Goal: Information Seeking & Learning: Learn about a topic

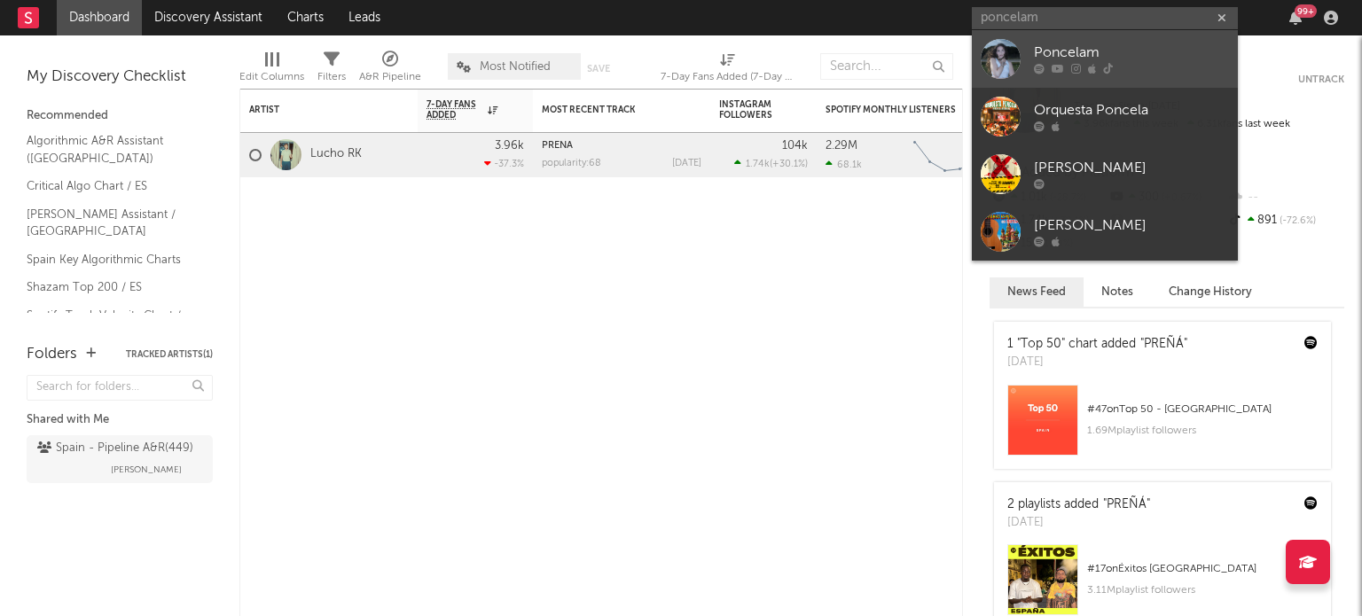
type input "poncelam"
click at [1124, 59] on div "Poncelam" at bounding box center [1131, 53] width 195 height 21
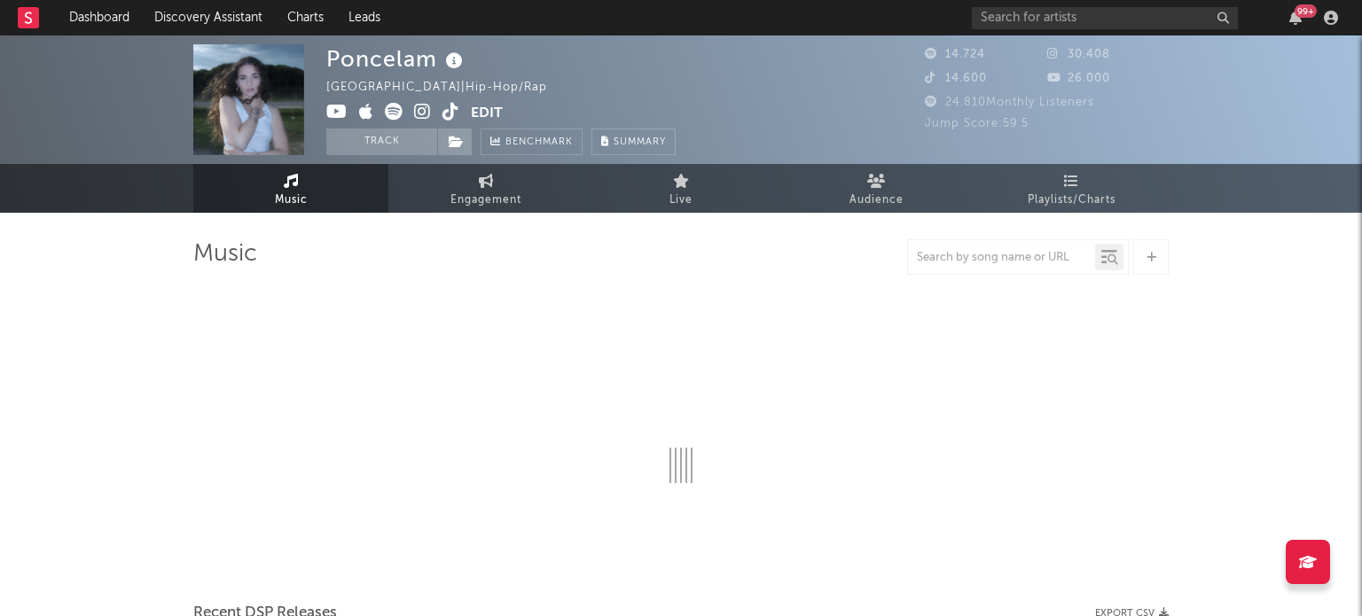
select select "6m"
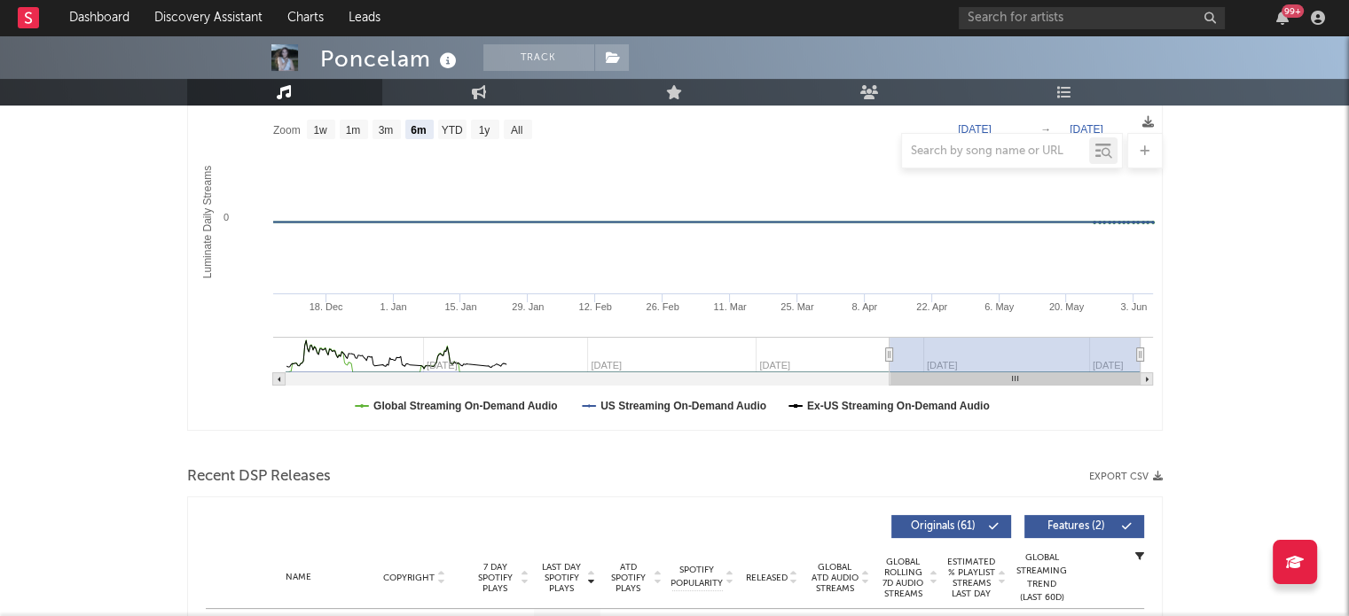
scroll to position [177, 0]
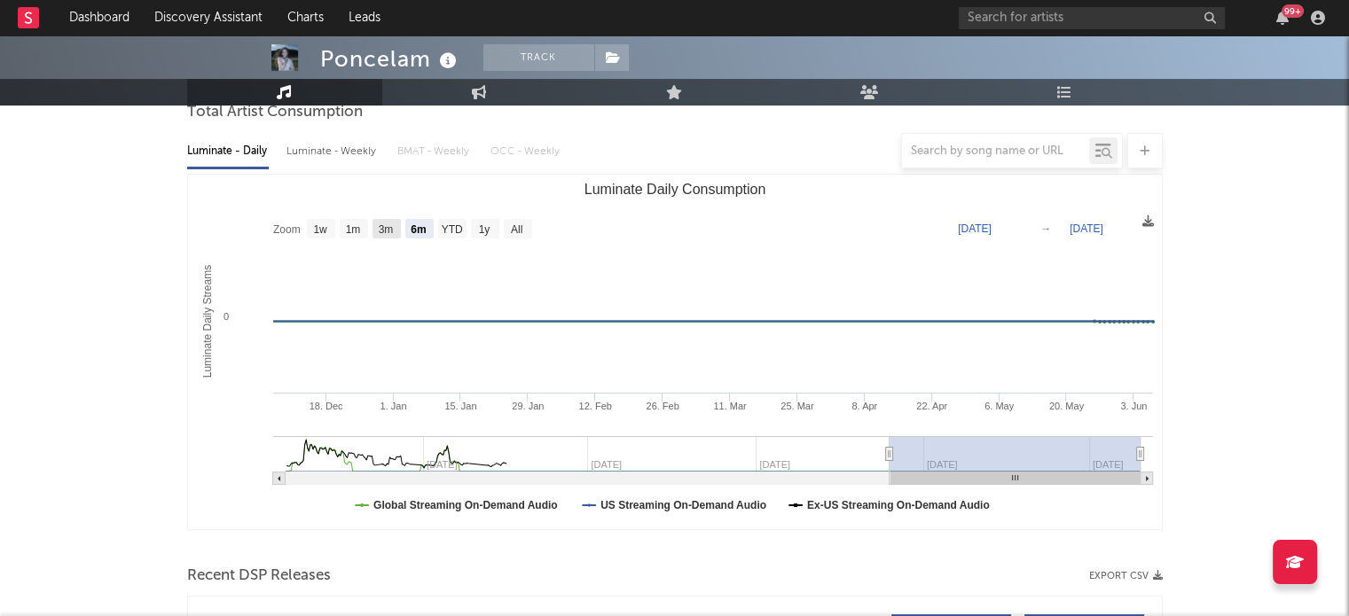
click at [389, 219] on icon "Created with Highcharts 10.3.3 Luminate Daily Streams Luminate Daily Consumptio…" at bounding box center [675, 352] width 974 height 355
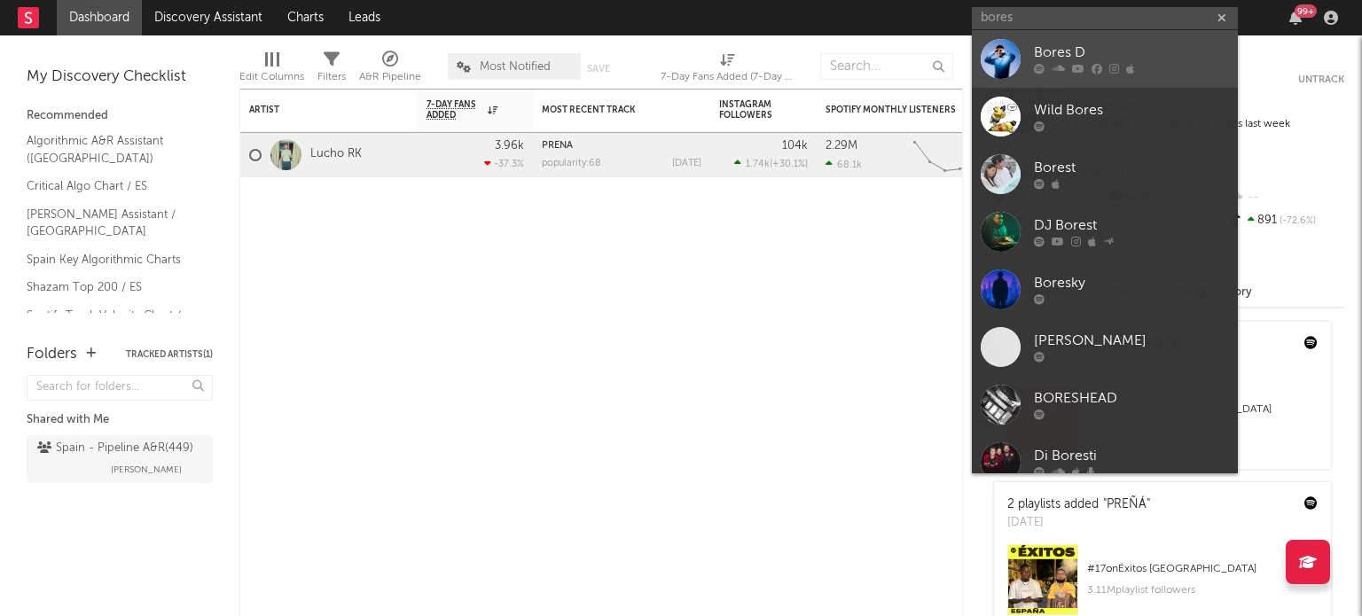
type input "bores"
click at [1068, 64] on div at bounding box center [1131, 69] width 195 height 11
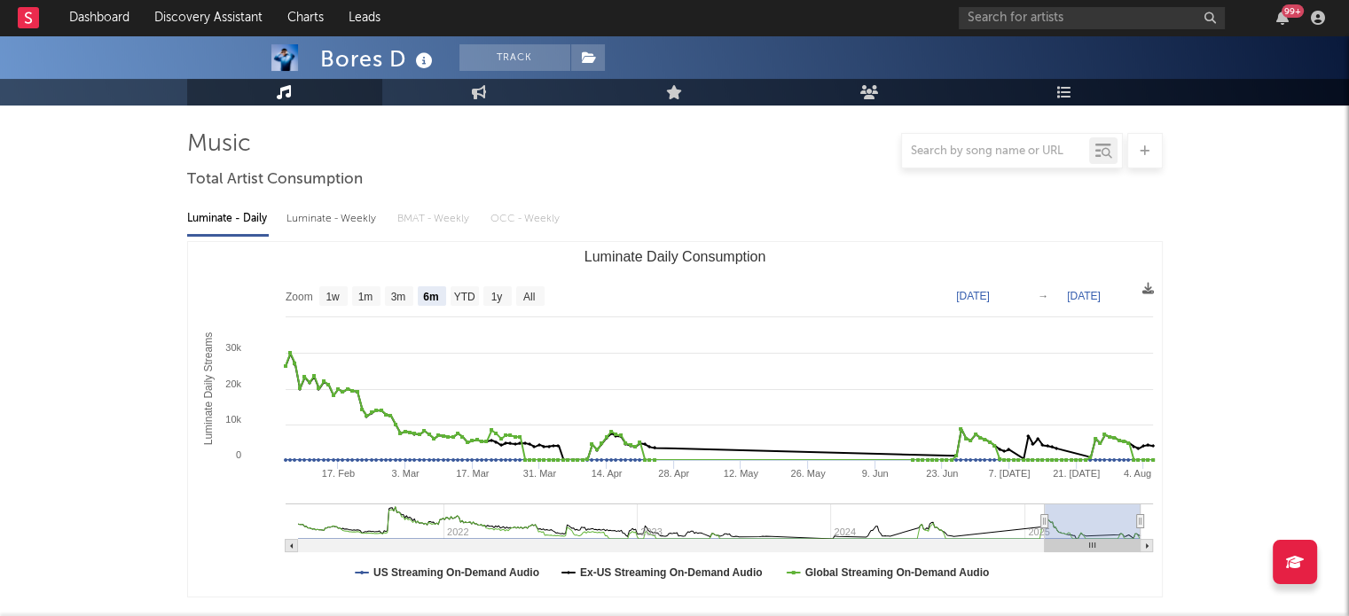
scroll to position [177, 0]
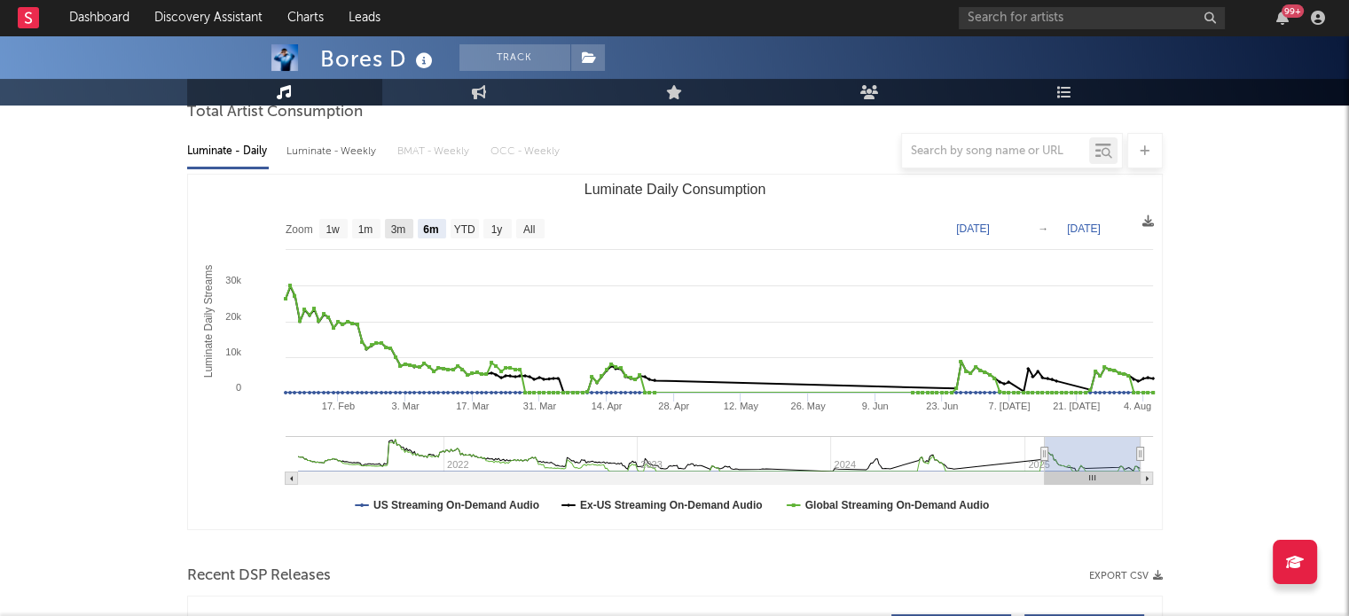
click at [399, 223] on text "3m" at bounding box center [397, 229] width 15 height 12
select select "3m"
type input "2025-05-06"
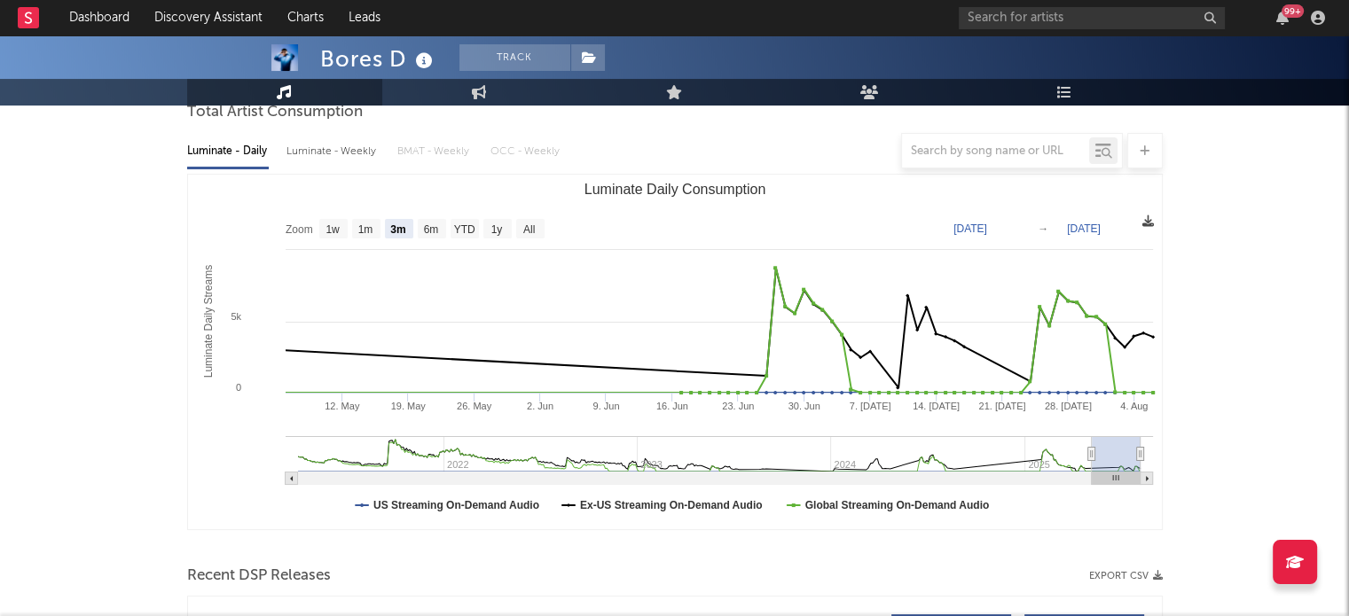
click at [1148, 221] on icon at bounding box center [1148, 221] width 12 height 12
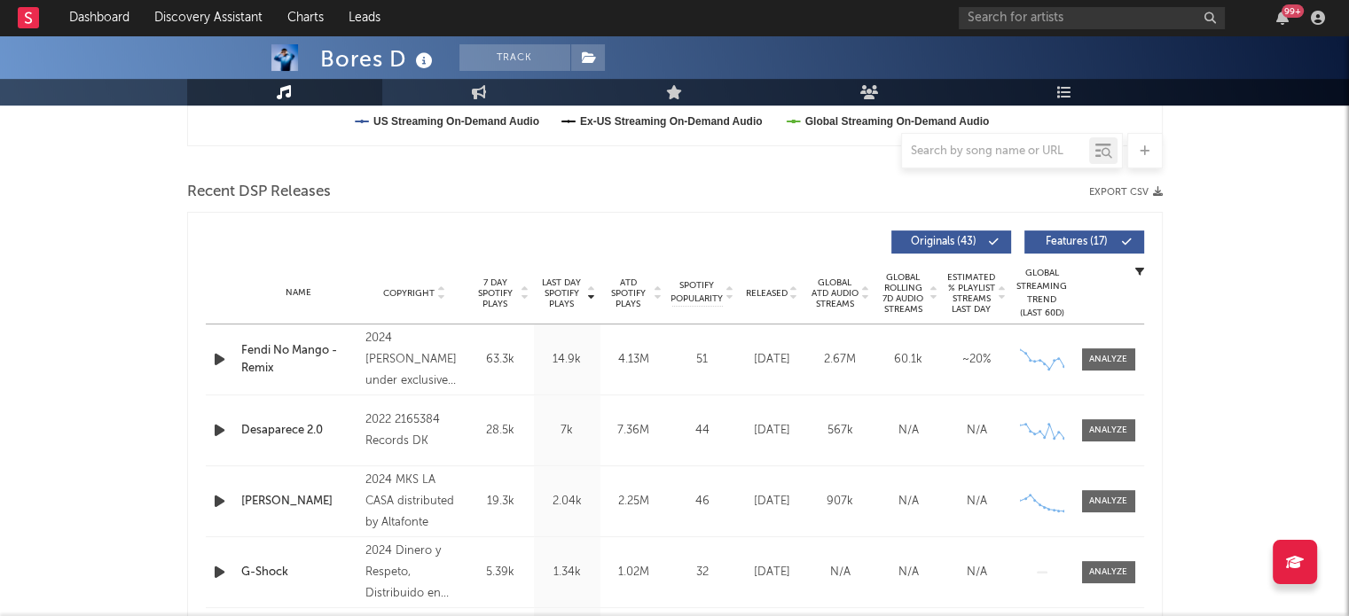
scroll to position [532, 0]
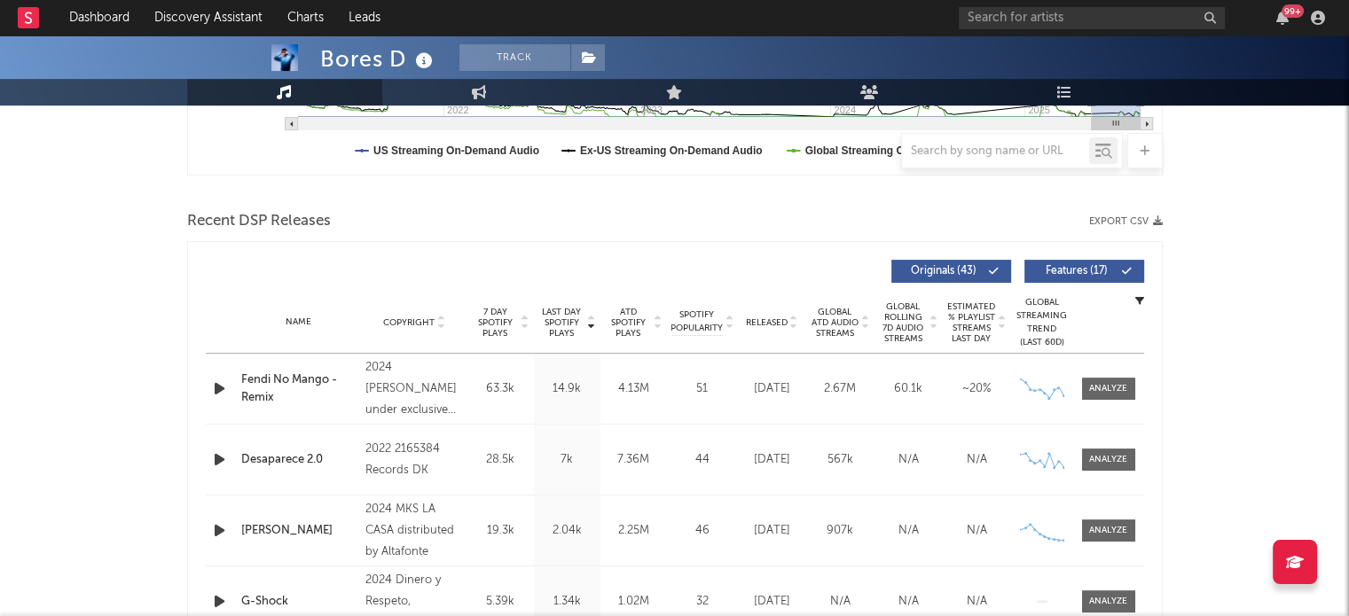
click at [1142, 219] on button "Export CSV" at bounding box center [1126, 221] width 74 height 11
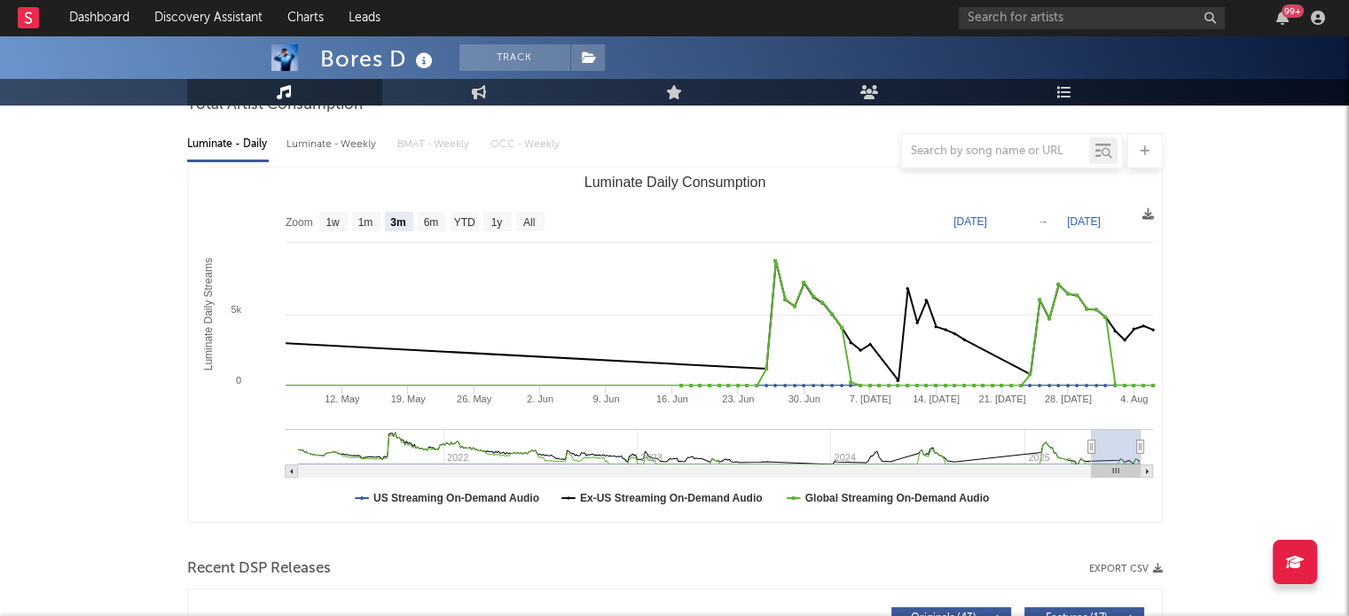
scroll to position [177, 0]
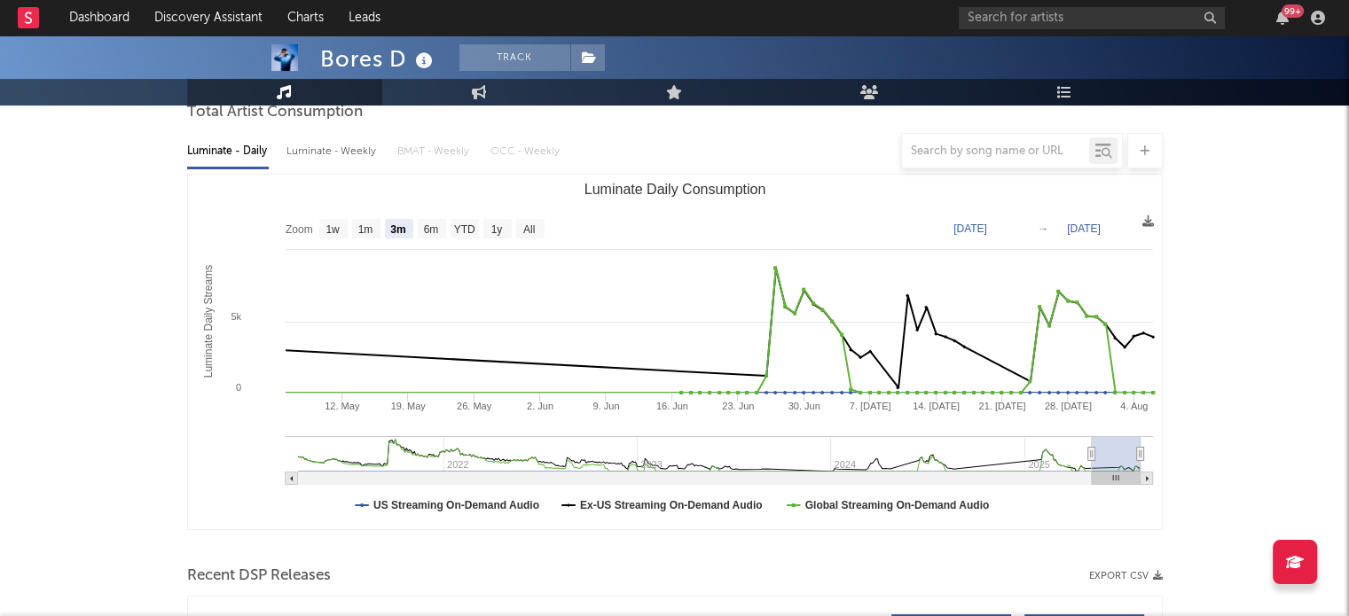
drag, startPoint x: 565, startPoint y: 190, endPoint x: 674, endPoint y: 195, distance: 109.2
click at [674, 195] on icon "Created with Highcharts 10.3.3 Luminate Daily Streams Luminate Daily Consumptio…" at bounding box center [675, 352] width 974 height 355
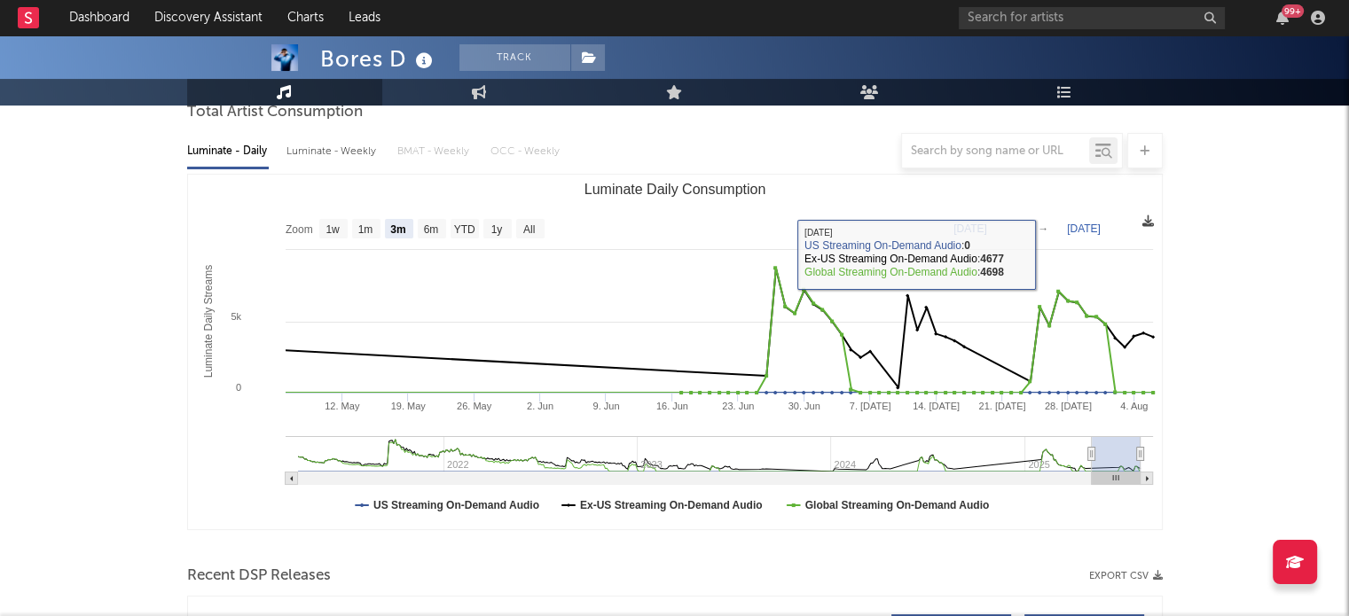
click at [1144, 222] on icon at bounding box center [1148, 221] width 12 height 12
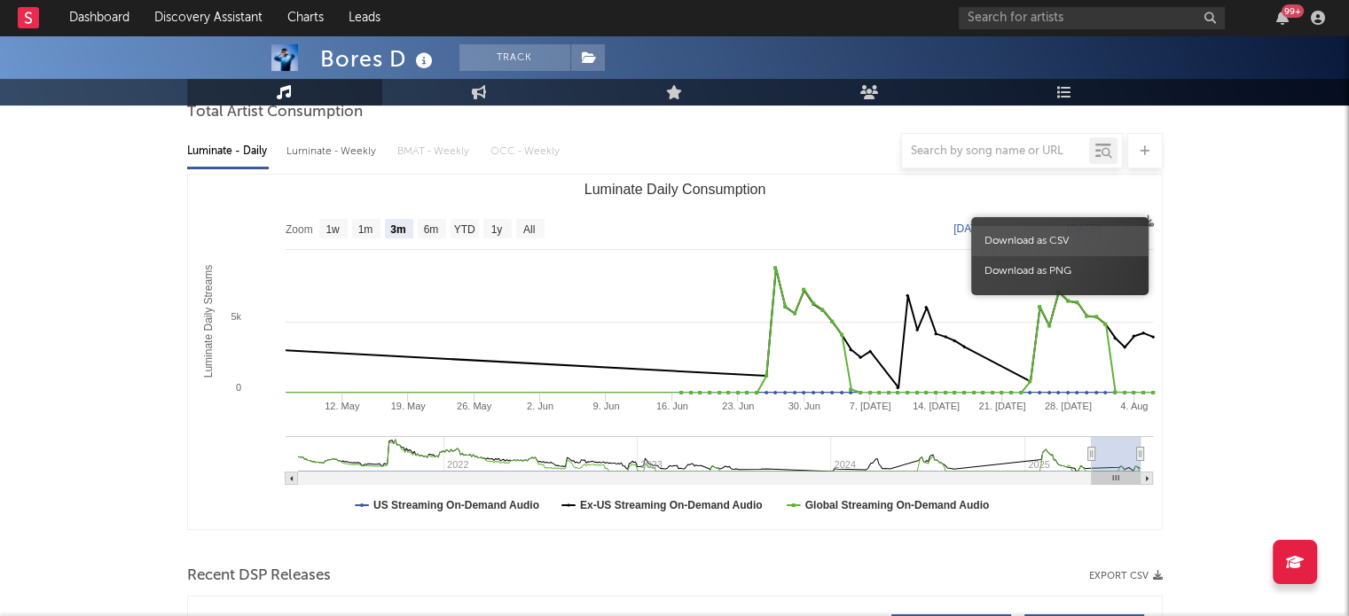
drag, startPoint x: 1071, startPoint y: 235, endPoint x: 1133, endPoint y: 204, distance: 69.4
click at [1070, 235] on span "Download as CSV" at bounding box center [1059, 241] width 177 height 30
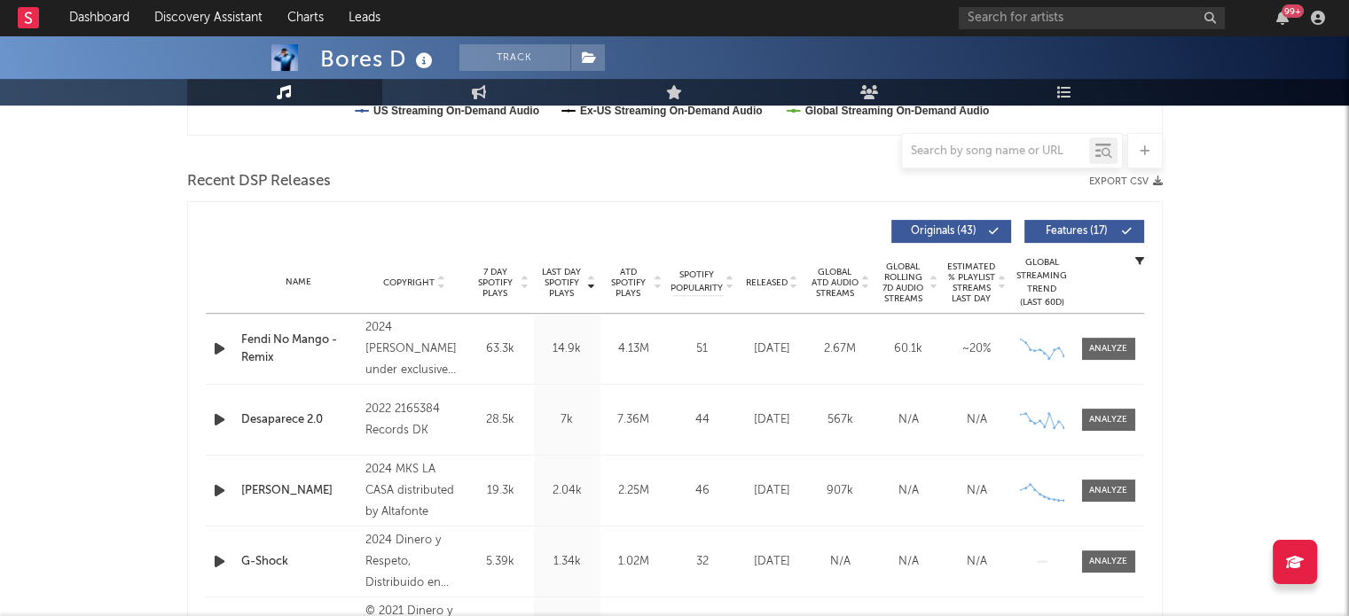
scroll to position [677, 0]
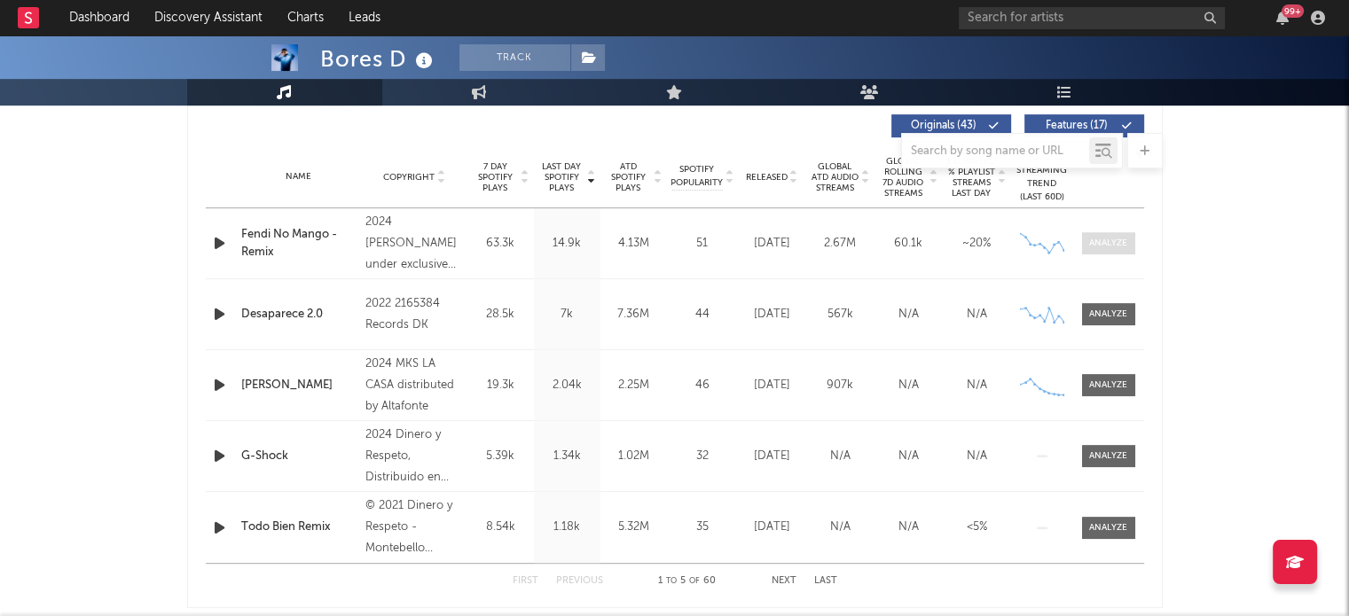
click at [1103, 245] on div at bounding box center [1108, 243] width 38 height 13
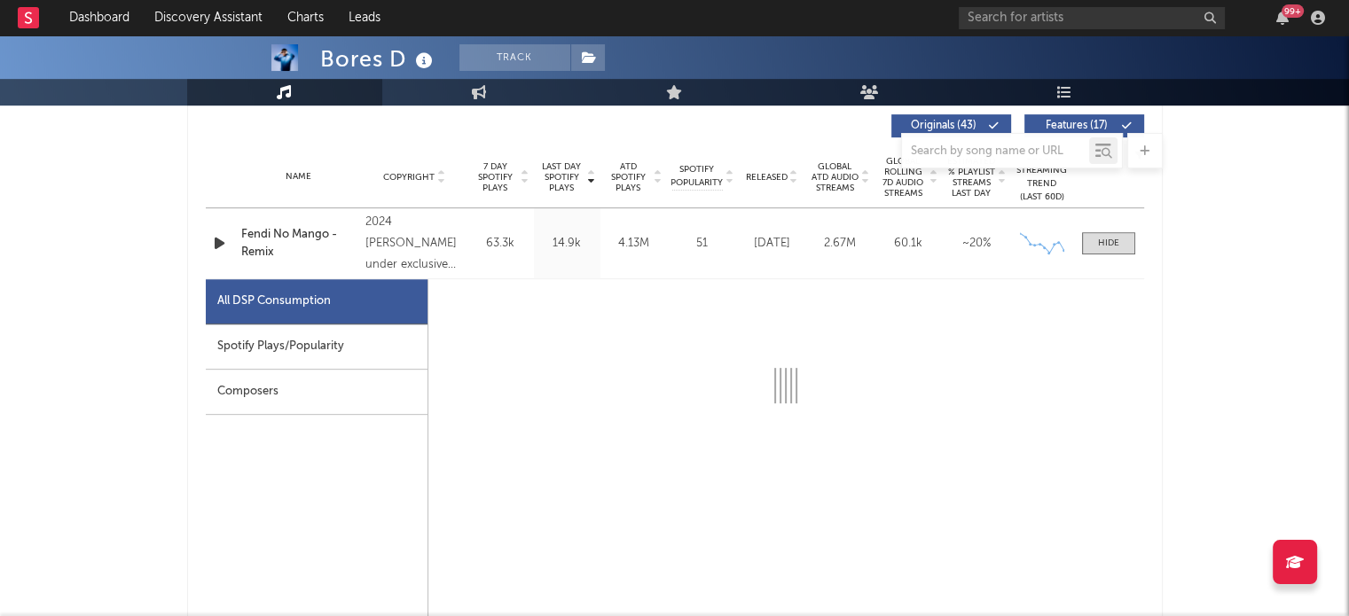
select select "1w"
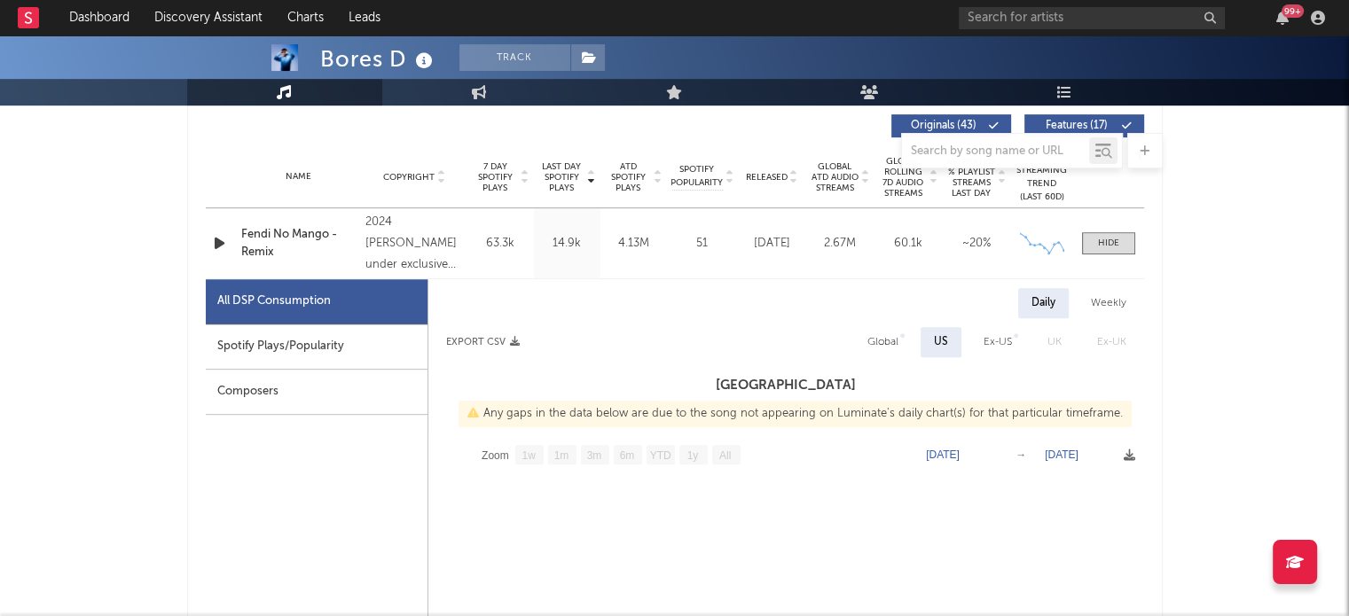
click at [311, 350] on div "Spotify Plays/Popularity" at bounding box center [317, 347] width 222 height 45
select select "6m"
select select "1w"
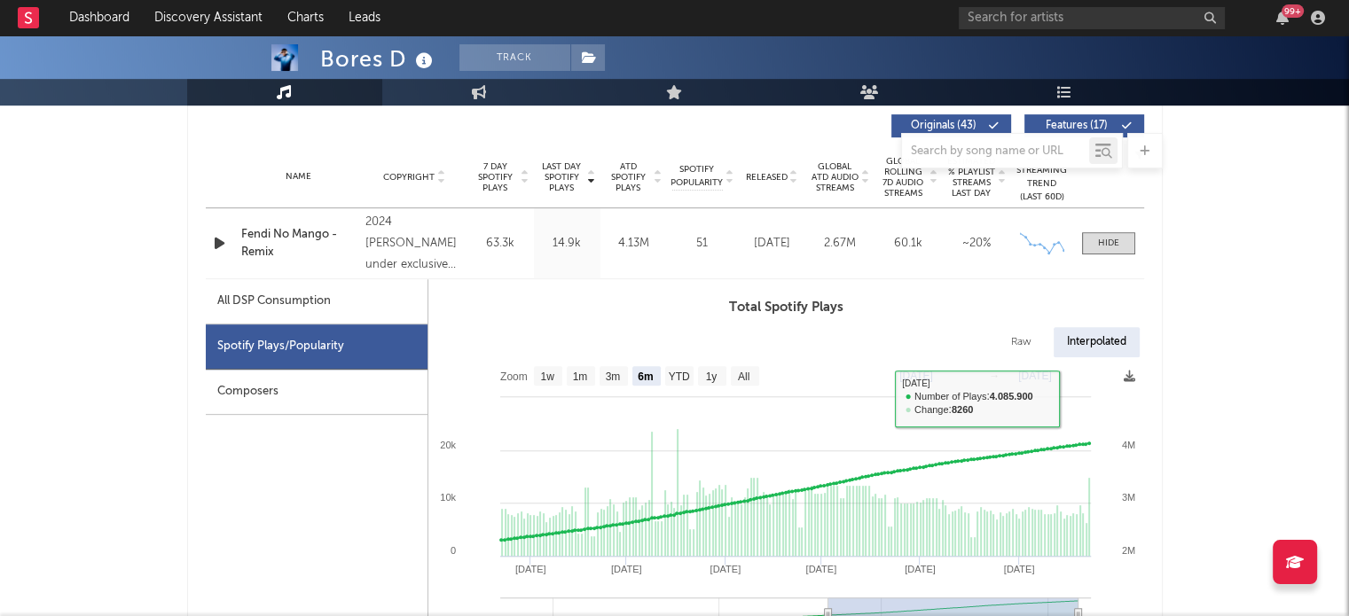
click at [1114, 346] on div "Interpolated" at bounding box center [1096, 342] width 86 height 30
click at [1029, 340] on div "Raw" at bounding box center [1021, 342] width 47 height 30
select select "6m"
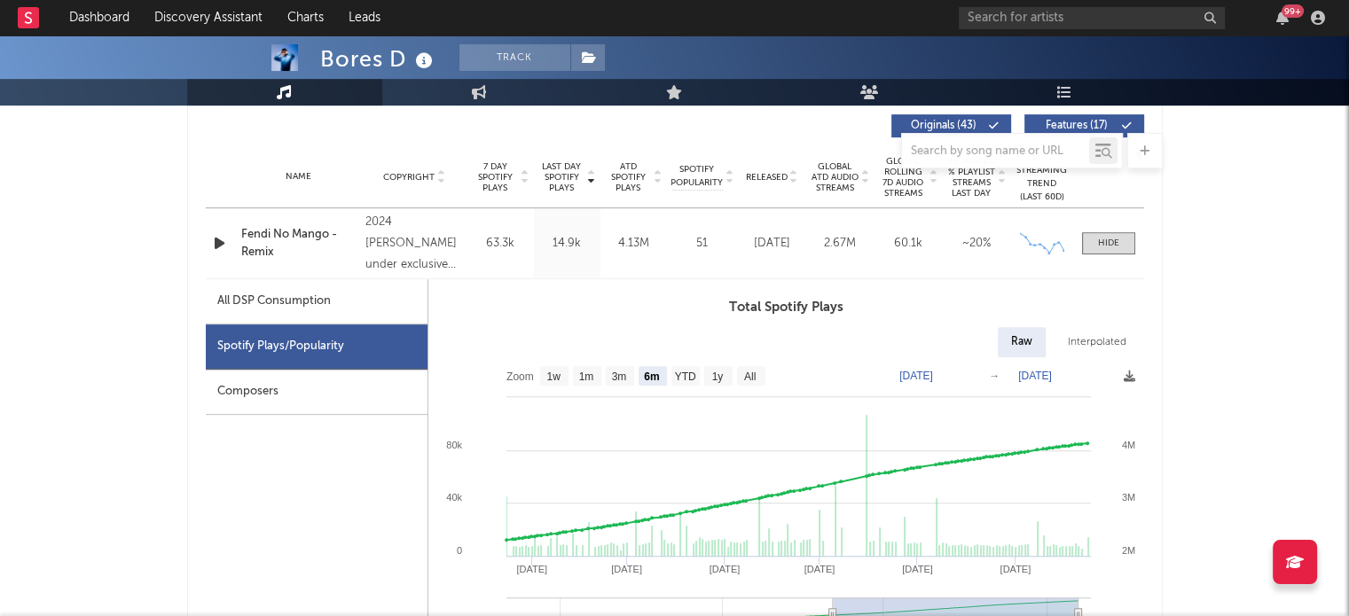
click at [1073, 340] on div "Interpolated" at bounding box center [1096, 342] width 85 height 30
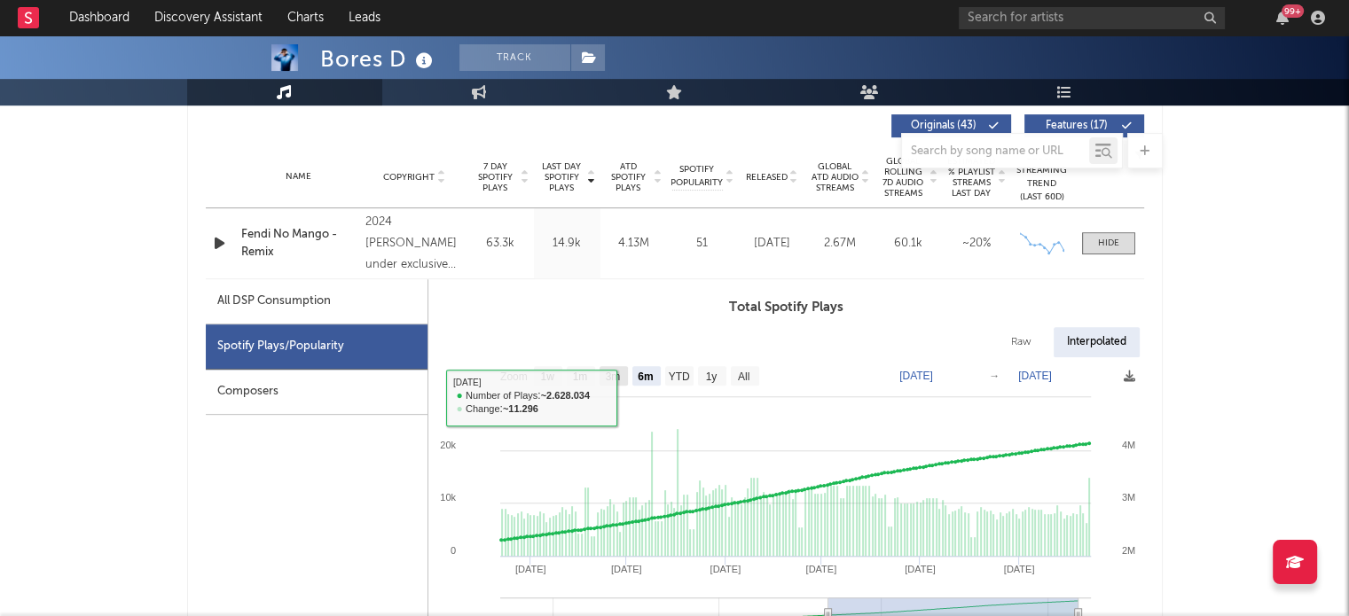
click at [620, 366] on rect at bounding box center [613, 376] width 28 height 20
select select "3m"
type input "2025-06-23"
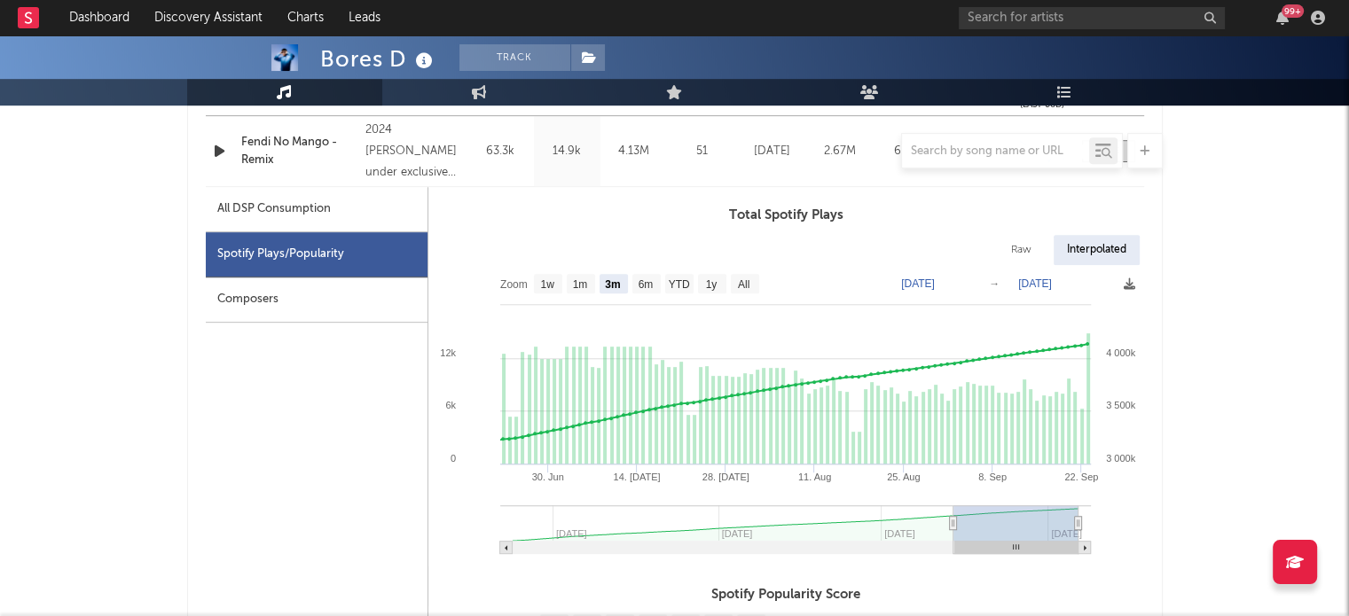
scroll to position [766, 0]
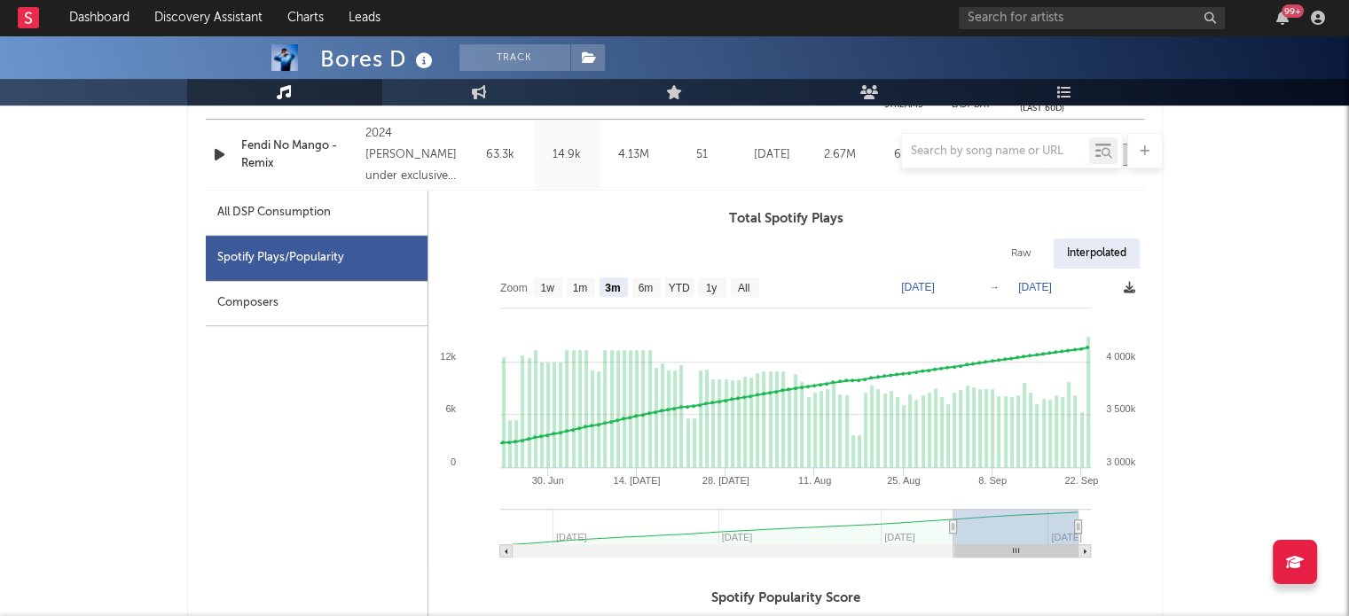
click at [1126, 286] on icon at bounding box center [1129, 288] width 12 height 12
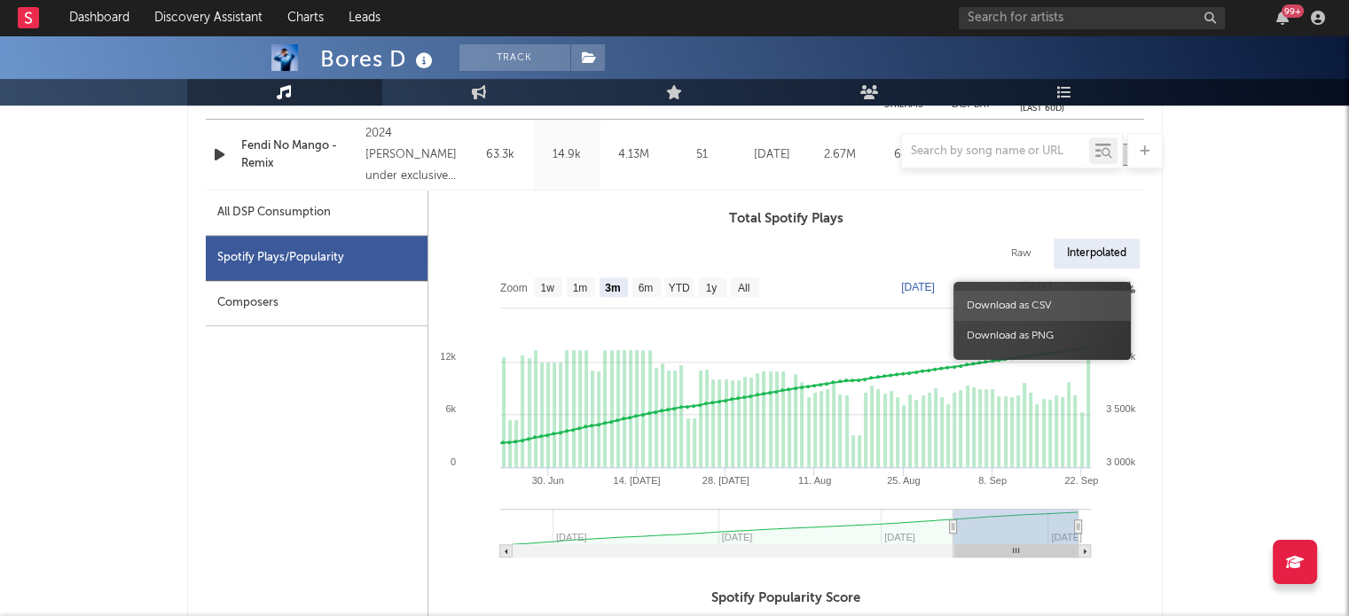
click at [1075, 297] on span "Download as CSV" at bounding box center [1041, 306] width 177 height 30
